Goal: Information Seeking & Learning: Learn about a topic

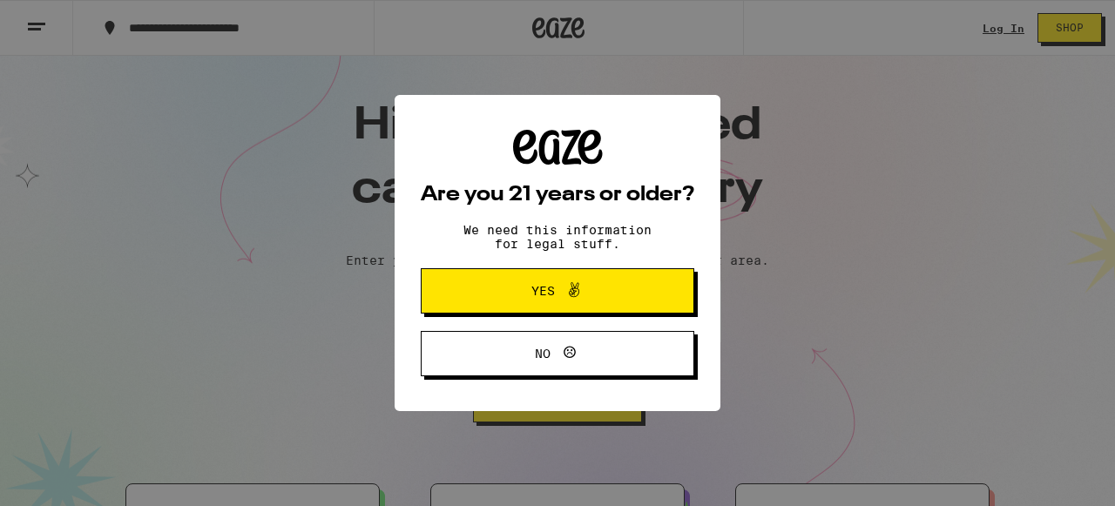
click at [31, 29] on div "Are you 21 years or older? We need this information for legal stuff. Yes No" at bounding box center [557, 253] width 1115 height 506
click at [633, 289] on button "Yes" at bounding box center [557, 290] width 273 height 45
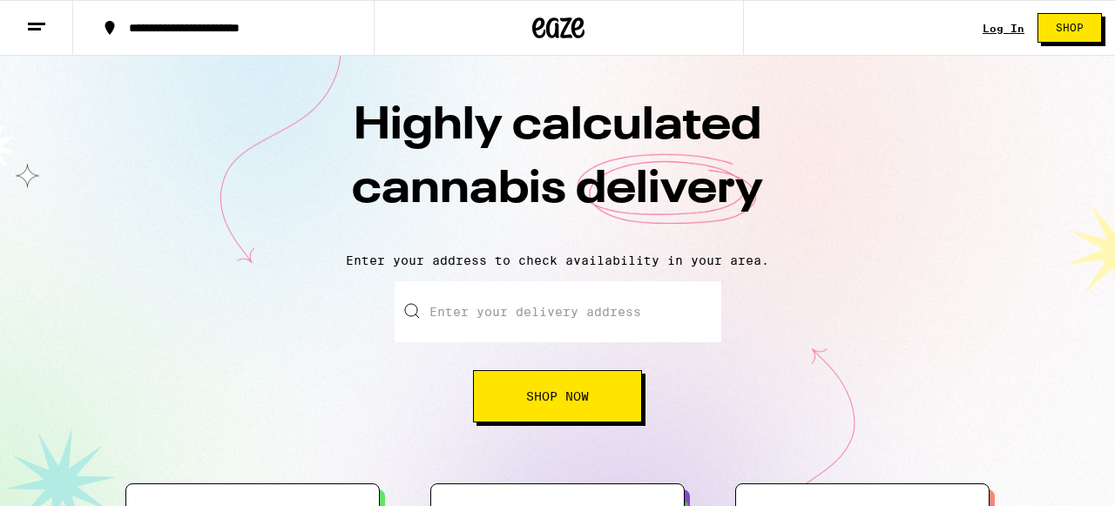
click at [37, 30] on icon at bounding box center [36, 27] width 21 height 21
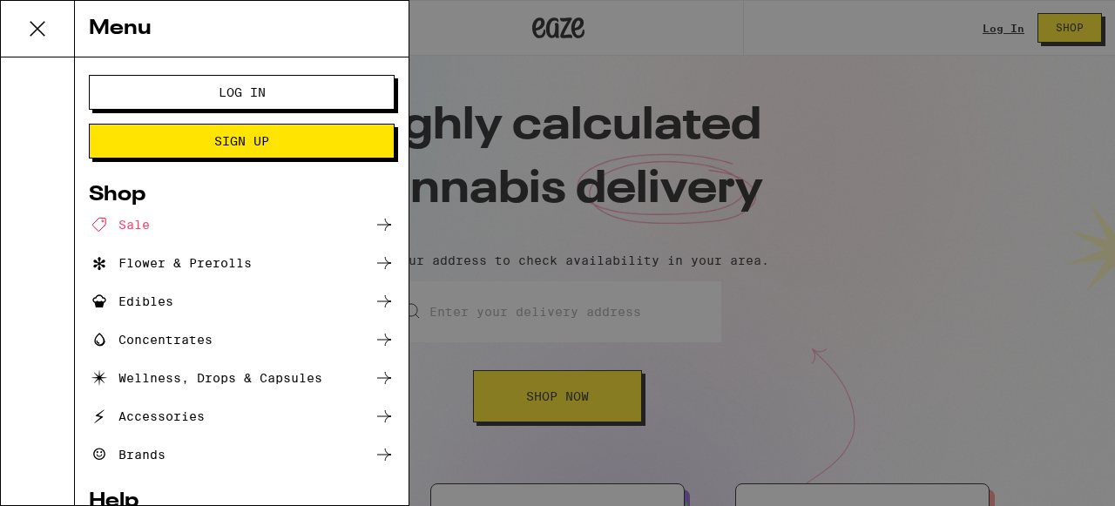
scroll to position [139, 0]
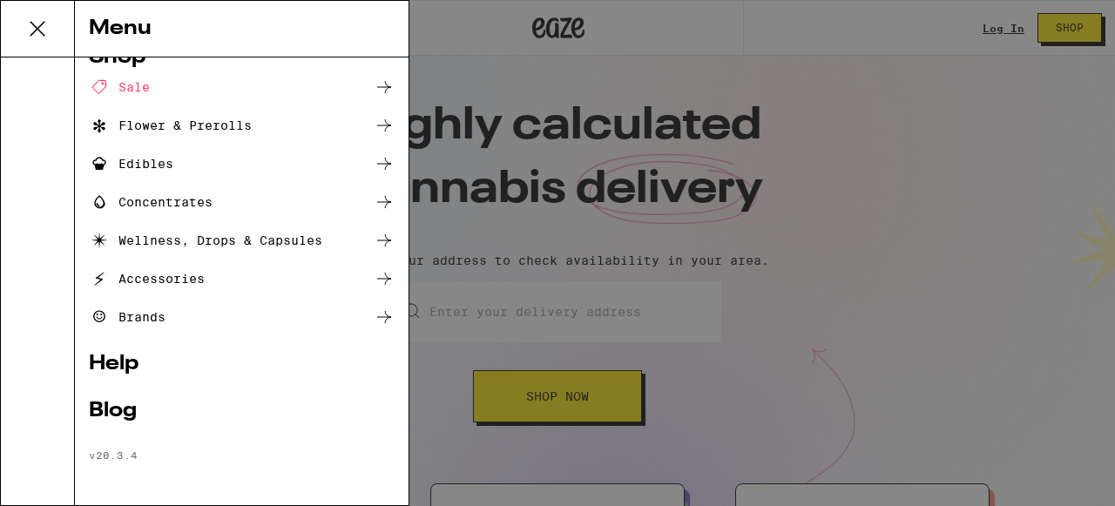
click at [118, 360] on link "Help" at bounding box center [242, 364] width 306 height 21
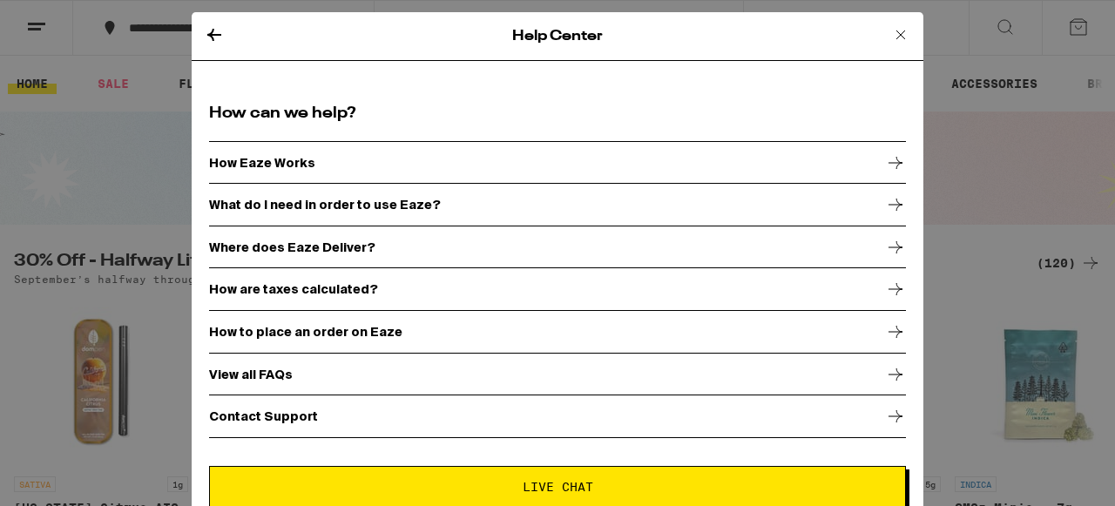
click at [895, 30] on icon at bounding box center [900, 34] width 21 height 21
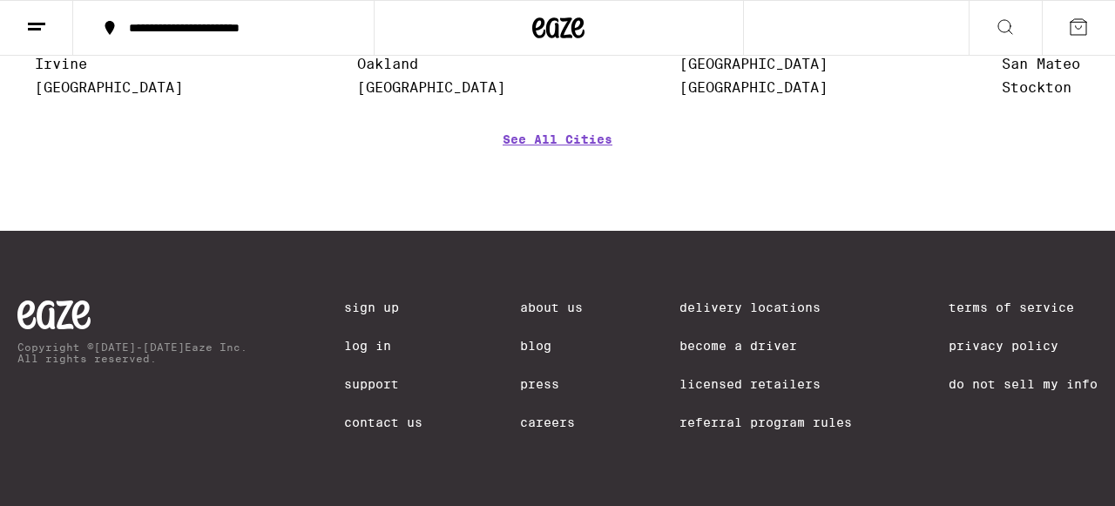
scroll to position [7385, 0]
click at [534, 300] on link "About Us" at bounding box center [551, 307] width 63 height 14
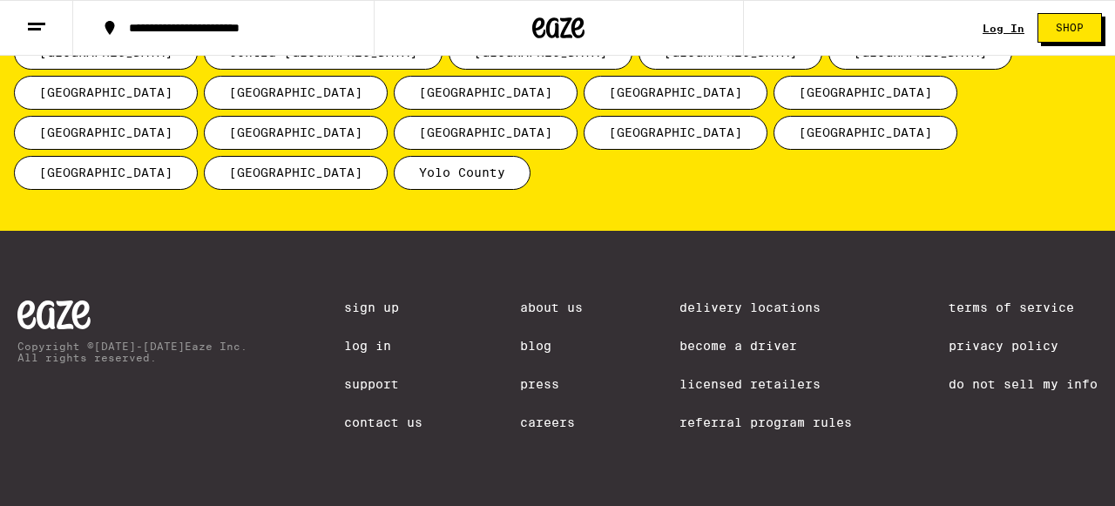
scroll to position [2486, 0]
click at [538, 417] on link "Careers" at bounding box center [551, 422] width 63 height 14
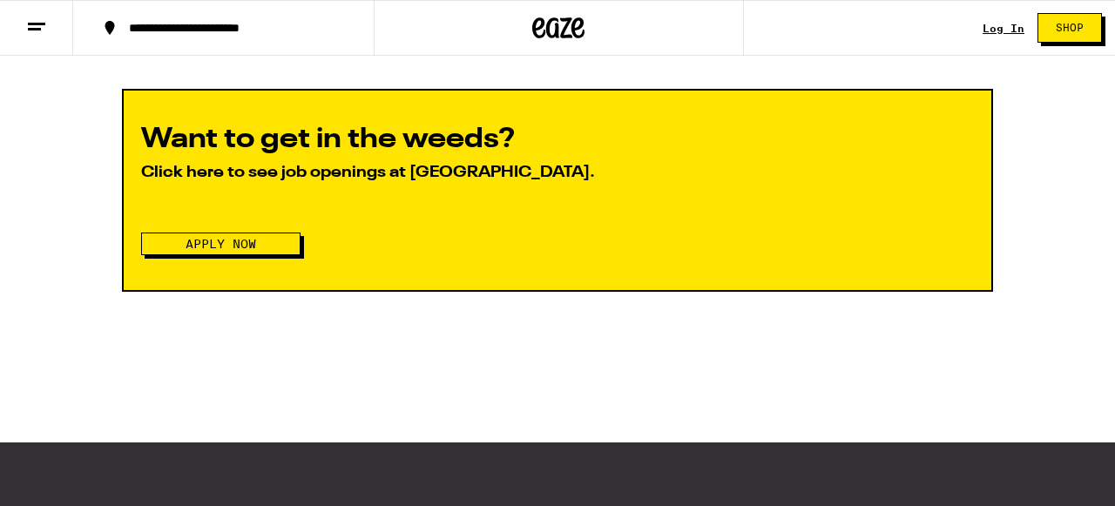
scroll to position [2042, 0]
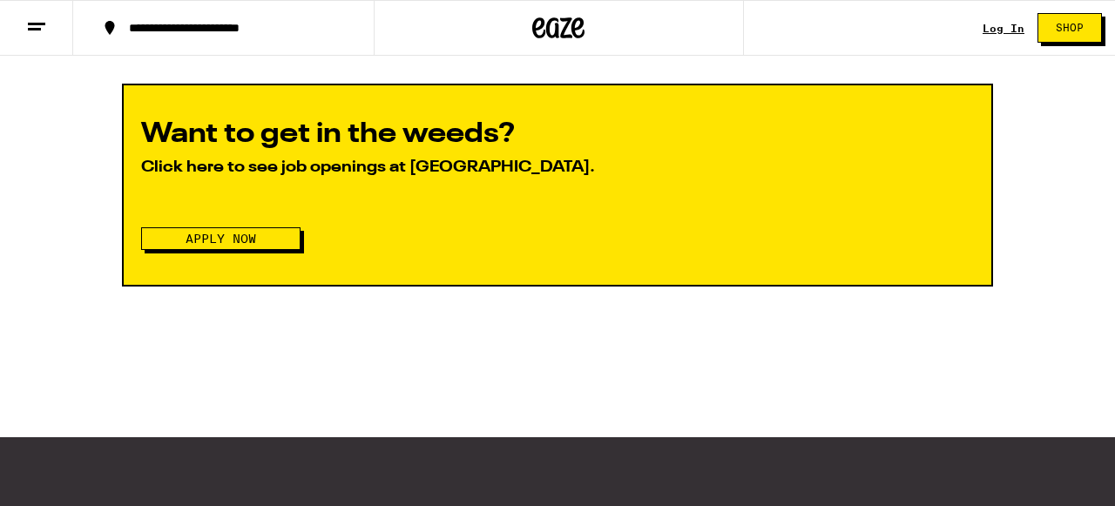
click at [272, 250] on button "Apply Now" at bounding box center [220, 238] width 159 height 23
click at [269, 250] on button "Apply Now" at bounding box center [220, 238] width 159 height 23
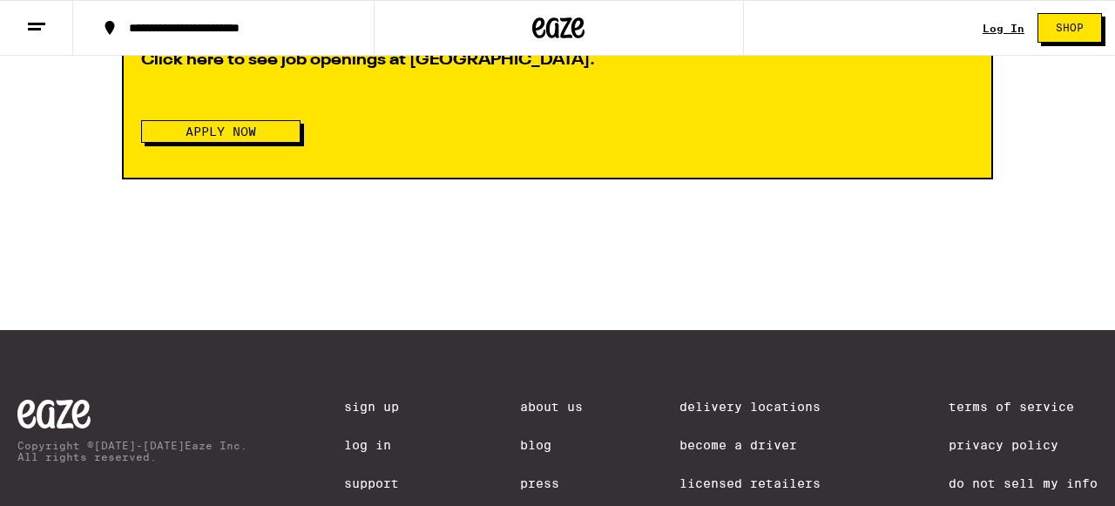
scroll to position [2275, 0]
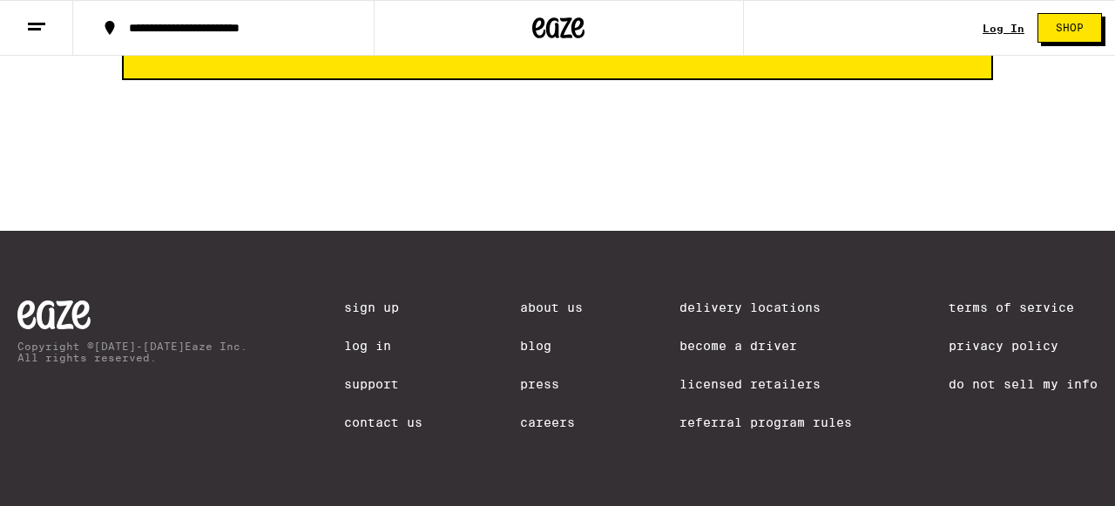
click at [538, 439] on div "About Us Blog Press Careers" at bounding box center [551, 376] width 63 height 153
click at [539, 426] on link "Careers" at bounding box center [551, 422] width 63 height 14
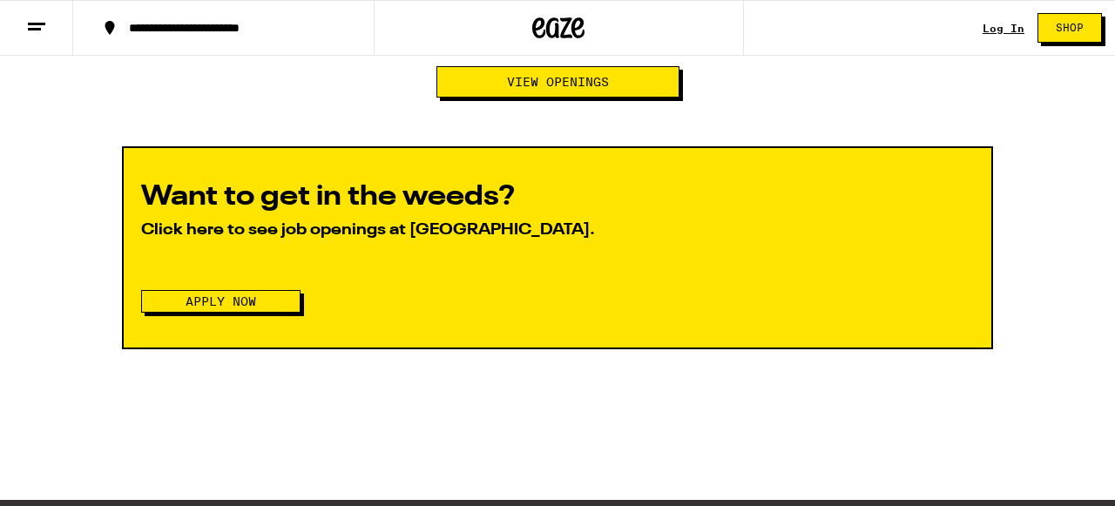
scroll to position [1880, 0]
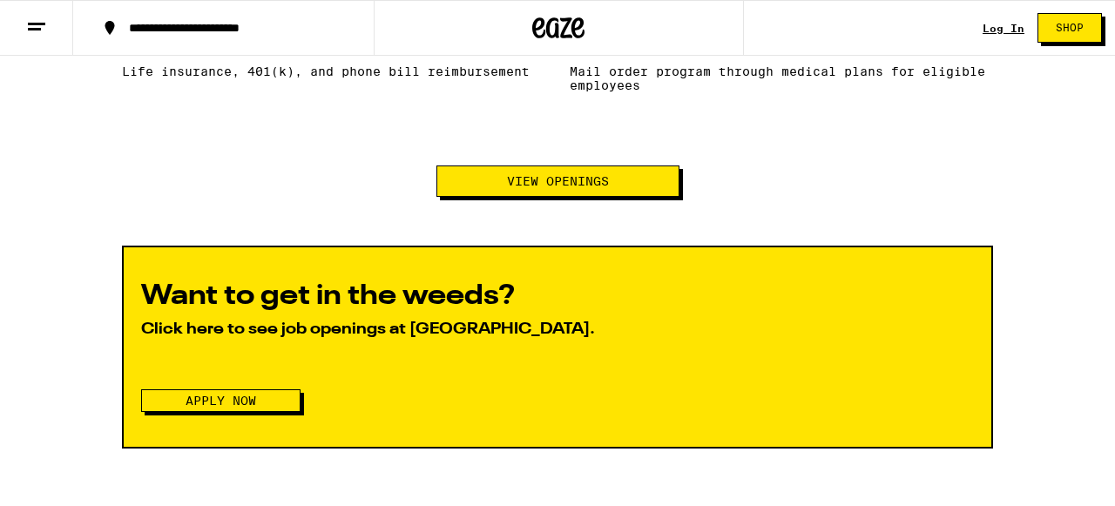
click at [540, 187] on span "View Openings" at bounding box center [558, 181] width 102 height 12
